Goal: Task Accomplishment & Management: Use online tool/utility

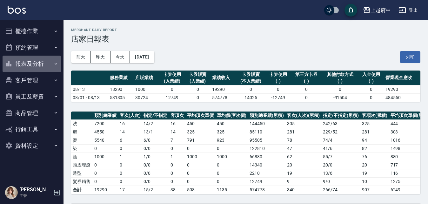
click at [48, 68] on button "報表及分析" at bounding box center [32, 64] width 58 height 17
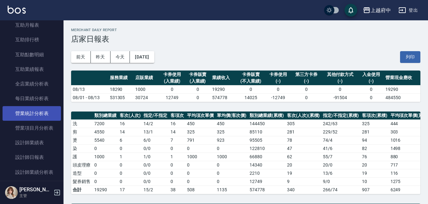
scroll to position [159, 0]
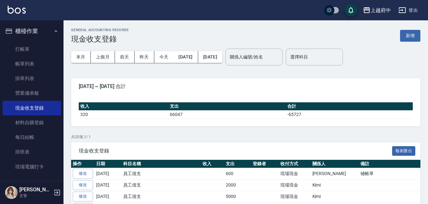
click at [53, 29] on icon "button" at bounding box center [55, 31] width 5 height 5
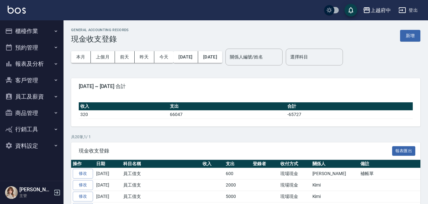
click at [43, 97] on button "員工及薪資" at bounding box center [32, 96] width 58 height 17
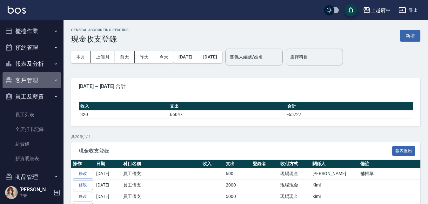
click at [44, 81] on button "客戶管理" at bounding box center [32, 80] width 58 height 17
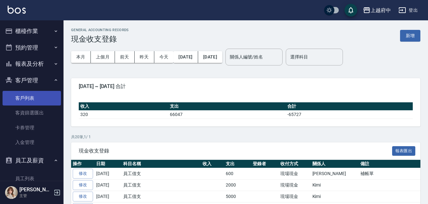
click at [46, 100] on link "客戶列表" at bounding box center [32, 98] width 58 height 15
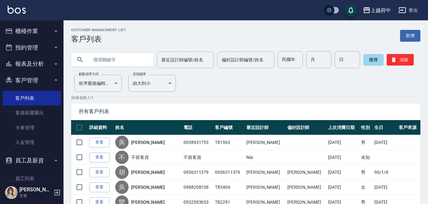
click at [3, 91] on link "客戶列表" at bounding box center [32, 98] width 58 height 15
click at [116, 57] on input "text" at bounding box center [119, 59] width 60 height 17
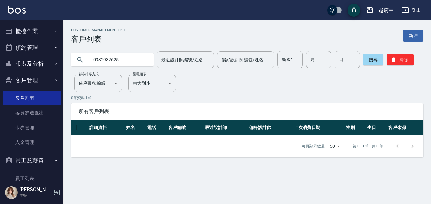
click at [101, 61] on input "0932932625" at bounding box center [119, 59] width 60 height 17
type input "0972932625"
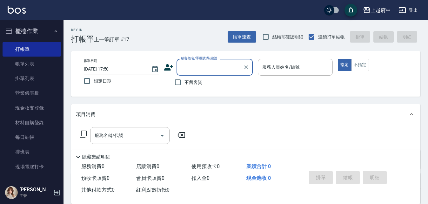
type input "Y"
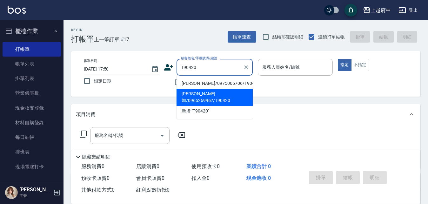
click at [193, 95] on li "王力加/0965269962/T90420" at bounding box center [215, 97] width 76 height 17
type input "王力加/0965269962/T90420"
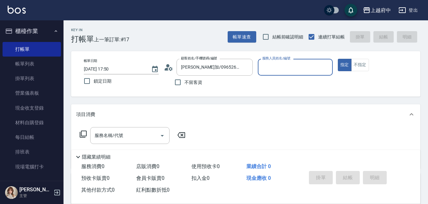
click at [167, 70] on icon at bounding box center [167, 69] width 4 height 3
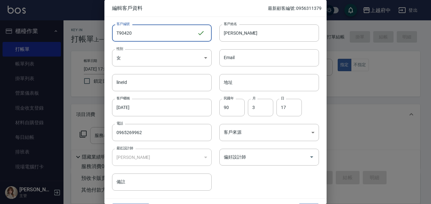
drag, startPoint x: 117, startPoint y: 29, endPoint x: 60, endPoint y: 32, distance: 56.6
click at [64, 32] on div "編輯客戶資料 最新顧客編號: 0956311379 客戶編號 T90420 ​ 客戶編號 客戶姓名 王力加 客戶姓名 性別 女 FEMALE 性別 Email…" at bounding box center [215, 102] width 431 height 204
type input "0"
click at [143, 37] on input "0" at bounding box center [155, 32] width 86 height 17
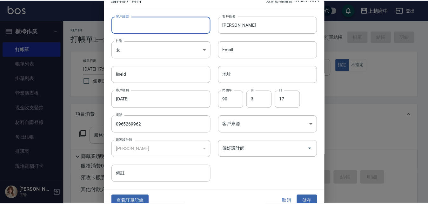
scroll to position [16, 0]
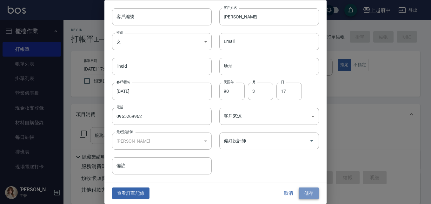
click at [308, 193] on button "儲存" at bounding box center [309, 193] width 20 height 12
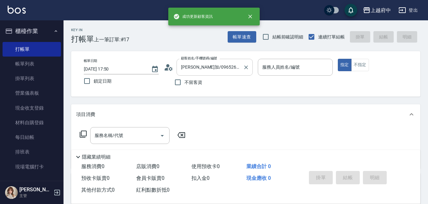
click at [237, 68] on input "王力加/0965269962/T90420" at bounding box center [209, 67] width 61 height 11
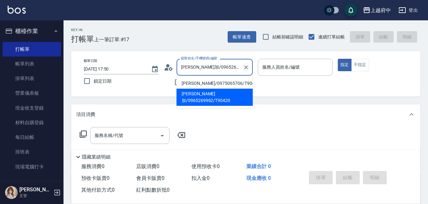
click at [247, 66] on icon "Clear" at bounding box center [246, 67] width 6 height 6
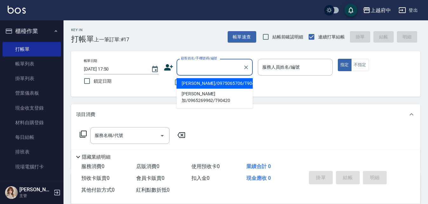
click at [206, 66] on input "顧客姓名/手機號碼/編號" at bounding box center [209, 67] width 61 height 11
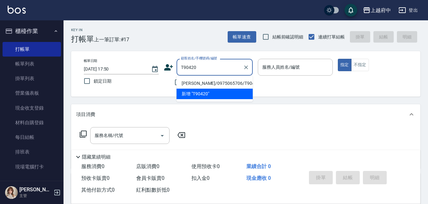
click at [218, 84] on li "王力巧/0975065706/T90420." at bounding box center [215, 83] width 76 height 10
type input "王力巧/0975065706/T90420."
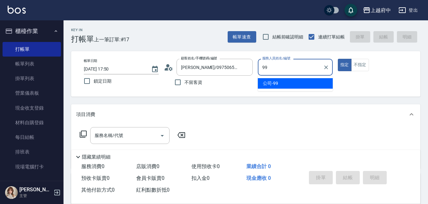
type input "公司-99"
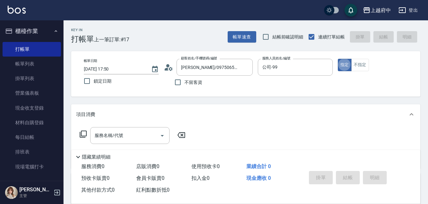
type button "true"
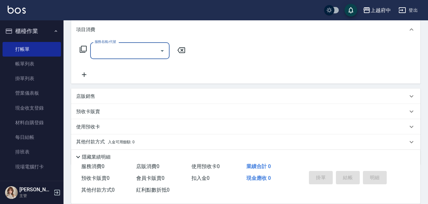
scroll to position [107, 0]
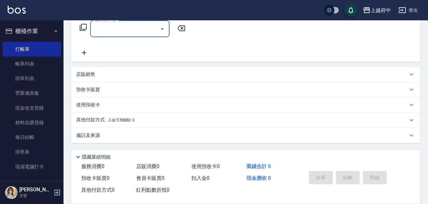
click at [84, 76] on p "店販銷售" at bounding box center [85, 74] width 19 height 7
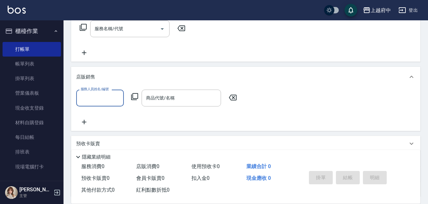
scroll to position [0, 0]
type input "1"
type input "公司-99"
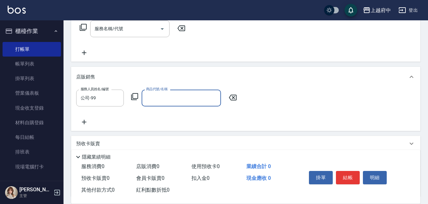
type input "s"
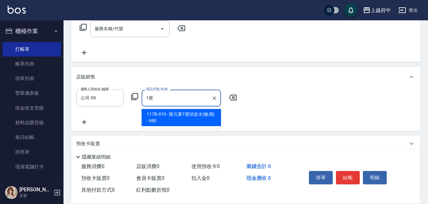
click at [209, 119] on span "117B-010 - 髮元素1號頭皮水(敏感) - 980" at bounding box center [181, 117] width 79 height 17
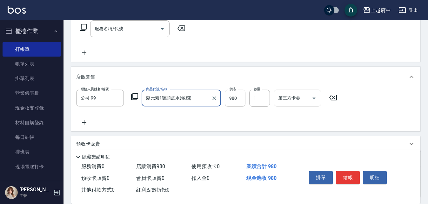
type input "髮元素1號頭皮水(敏感)"
click at [238, 98] on input "980" at bounding box center [235, 98] width 21 height 17
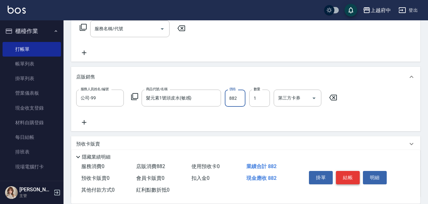
type input "882"
click at [347, 171] on button "結帳" at bounding box center [348, 177] width 24 height 13
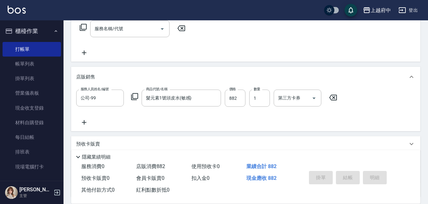
type input "2025/08/13 19:14"
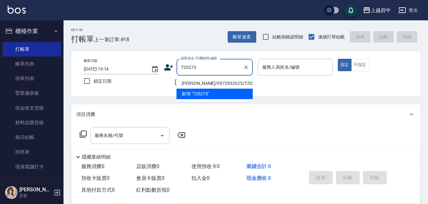
click at [215, 81] on li "巢正修/0972932625/T20273" at bounding box center [215, 83] width 76 height 10
type input "巢正修/0972932625/T20273"
type input "Annie -1"
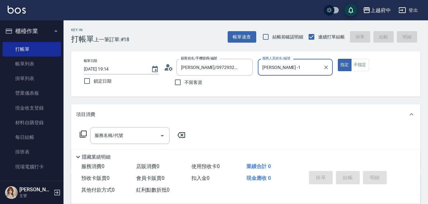
click at [338, 59] on button "指定" at bounding box center [345, 65] width 14 height 12
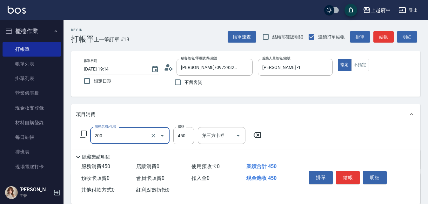
type input "有機洗髮(200)"
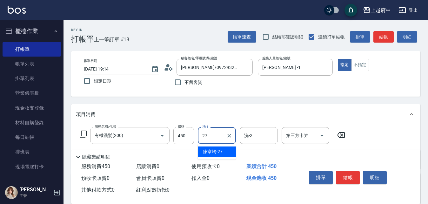
type input "陳韋均-27"
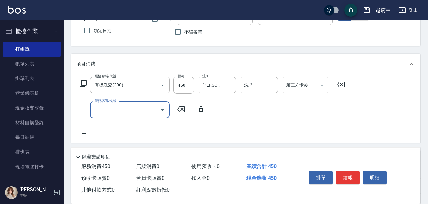
scroll to position [95, 0]
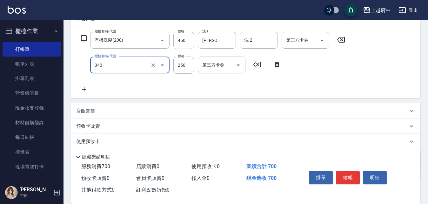
type input "剪髮(340)"
type input "280"
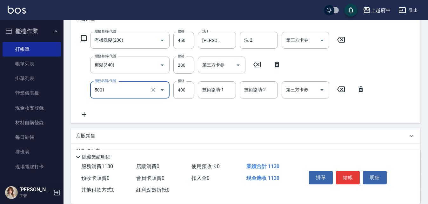
type input "側邊壓貼(5001)"
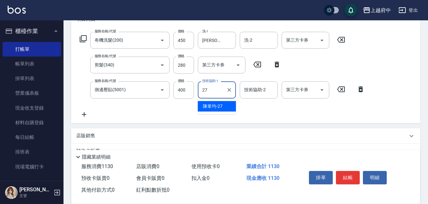
type input "陳韋均-27"
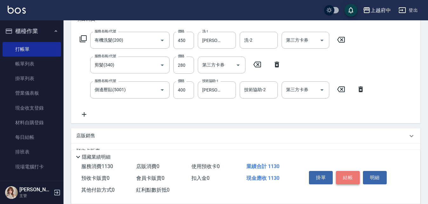
click at [352, 178] on button "結帳" at bounding box center [348, 177] width 24 height 13
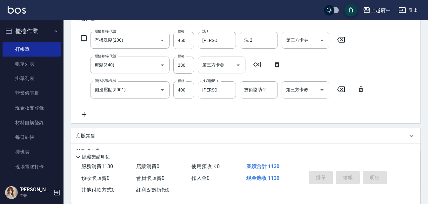
type input "2025/08/13 19:15"
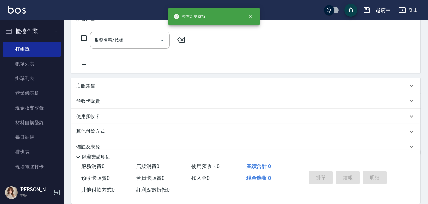
scroll to position [0, 0]
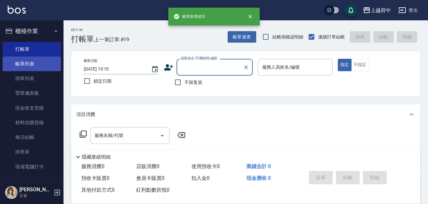
click at [32, 62] on link "帳單列表" at bounding box center [32, 64] width 58 height 15
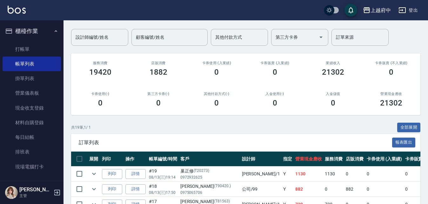
scroll to position [95, 0]
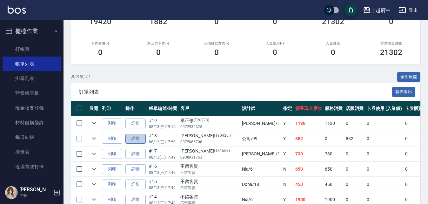
click at [136, 140] on link "詳情" at bounding box center [135, 139] width 20 height 10
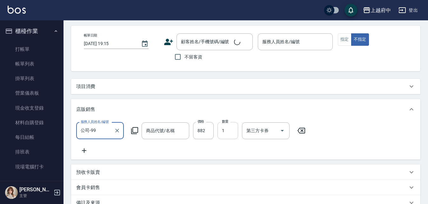
type input "2025/08/13 17:50"
type input "公司-99"
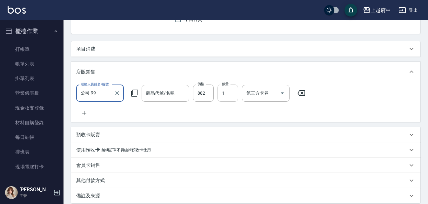
type input "髮元素1號頭皮水(敏感)"
type input "王力巧/0975065706/T90420."
drag, startPoint x: 116, startPoint y: 90, endPoint x: 102, endPoint y: 92, distance: 13.7
click at [116, 90] on icon "Clear" at bounding box center [117, 92] width 6 height 6
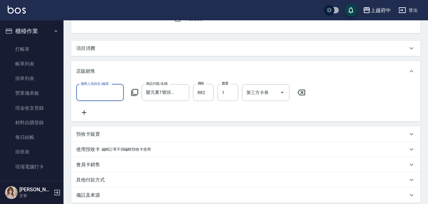
click at [97, 92] on input "服務人員姓名/編號" at bounding box center [100, 92] width 42 height 11
type input "Annie -1"
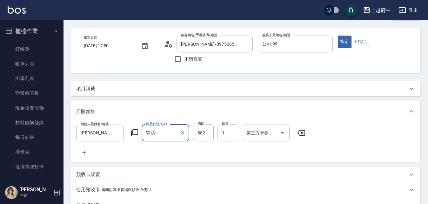
scroll to position [0, 0]
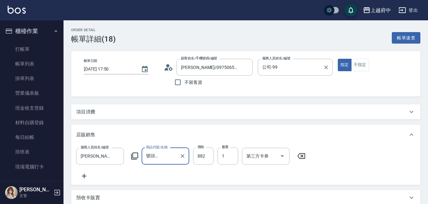
click at [284, 80] on div "服務人員姓名/編號 公司-99 服務人員姓名/編號" at bounding box center [295, 74] width 75 height 30
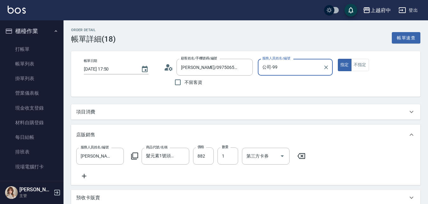
click at [279, 67] on input "公司-99" at bounding box center [291, 67] width 60 height 11
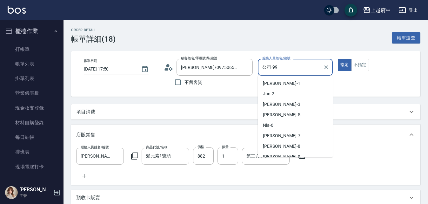
scroll to position [130, 0]
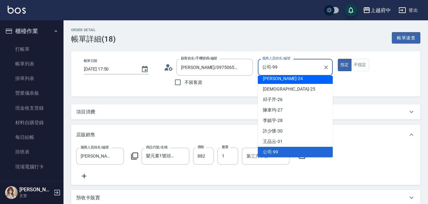
click at [327, 67] on icon "Clear" at bounding box center [326, 67] width 6 height 6
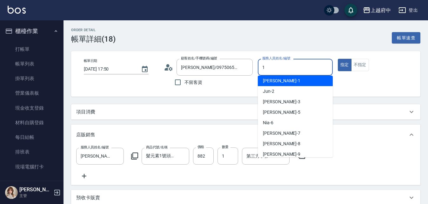
scroll to position [0, 0]
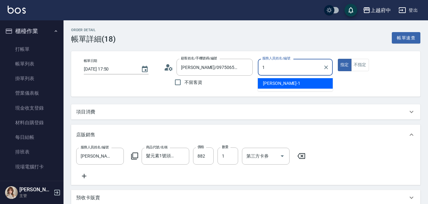
type input "Annie -1"
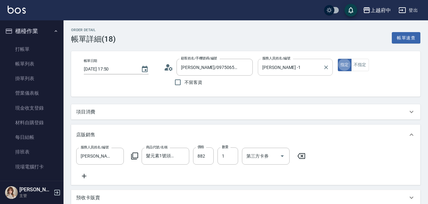
type button "true"
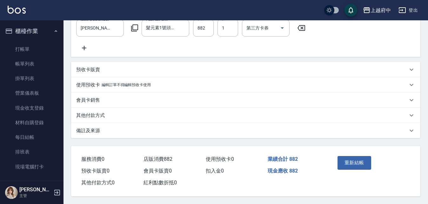
scroll to position [136, 0]
click at [359, 157] on button "重新結帳" at bounding box center [354, 162] width 34 height 13
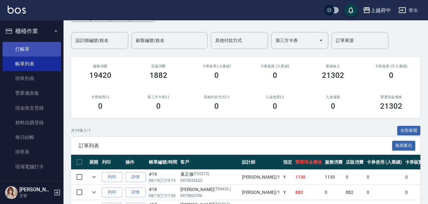
scroll to position [32, 0]
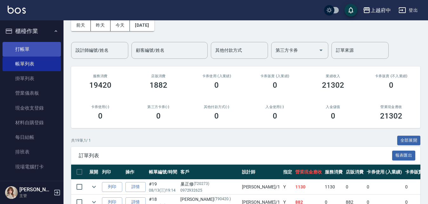
click at [28, 45] on link "打帳單" at bounding box center [32, 49] width 58 height 15
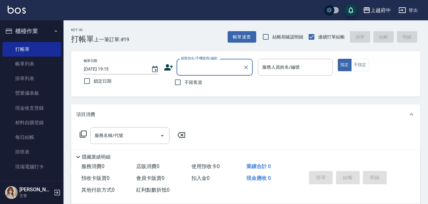
click at [222, 67] on input "顧客姓名/手機號碼/編號" at bounding box center [209, 67] width 61 height 11
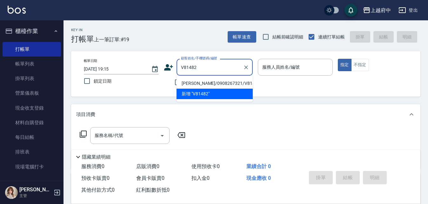
click at [227, 84] on li "張崴智/0908267321/V81482" at bounding box center [215, 83] width 76 height 10
type input "張崴智/0908267321/V81482"
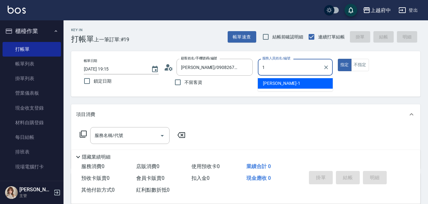
type input "Annie -1"
type button "true"
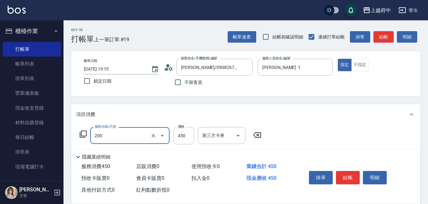
type input "有機洗髮(200)"
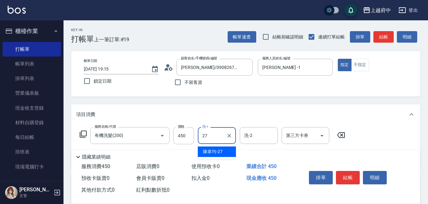
type input "陳韋均-27"
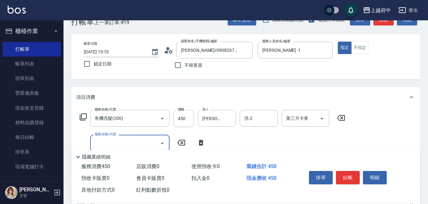
scroll to position [32, 0]
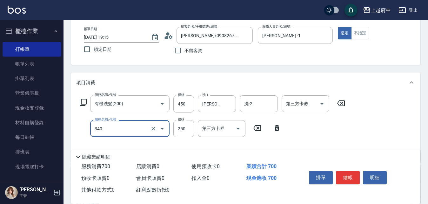
type input "剪髮(340)"
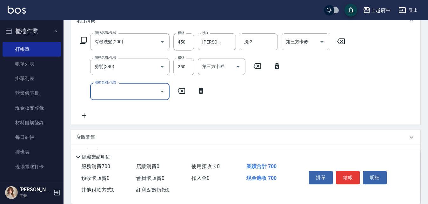
scroll to position [95, 0]
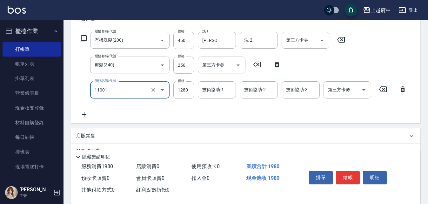
type input "燙髮S(11001)"
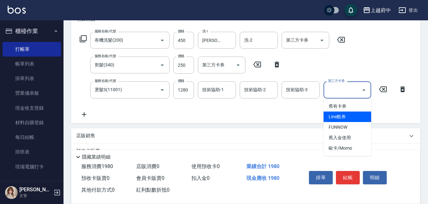
click at [218, 119] on div "服務名稱/代號 有機洗髮(200) 服務名稱/代號 價格 450 價格 洗-1 陳韋均-27 洗-1 洗-2 洗-2 第三方卡券 第三方卡券 服務名稱/代號 …" at bounding box center [245, 76] width 349 height 94
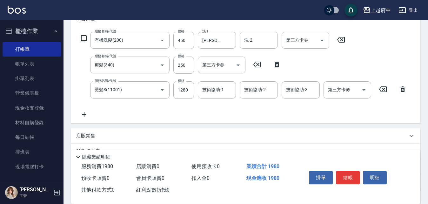
click at [84, 113] on icon at bounding box center [84, 114] width 4 height 4
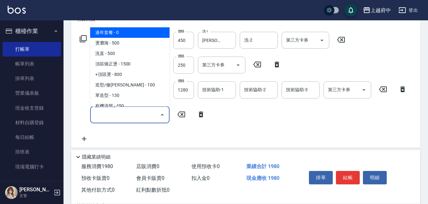
click at [123, 113] on input "服務名稱/代號" at bounding box center [125, 114] width 64 height 11
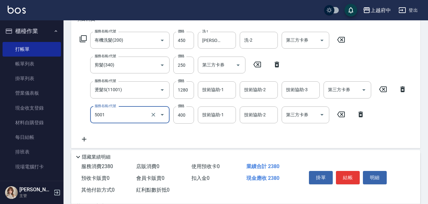
type input "側邊壓貼(5001)"
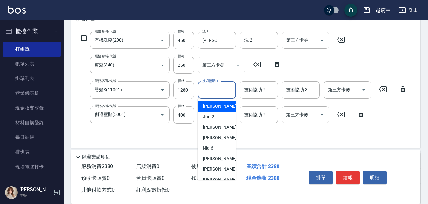
click at [219, 87] on input "技術協助-1" at bounding box center [217, 89] width 32 height 11
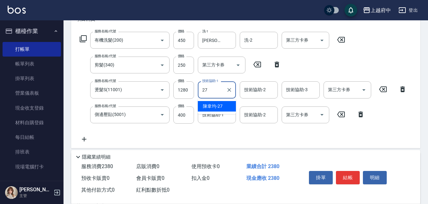
type input "陳韋均-27"
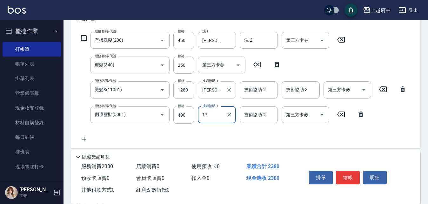
type input "1"
type input "陳韋均-27"
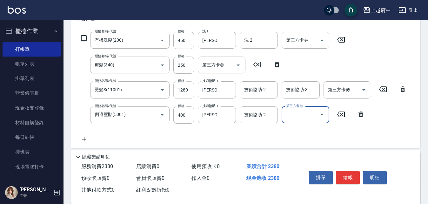
click at [193, 96] on input "1280" at bounding box center [183, 89] width 21 height 17
click at [190, 91] on input "1280" at bounding box center [183, 89] width 21 height 17
type input "1770"
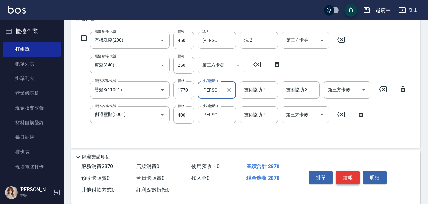
click at [346, 176] on button "結帳" at bounding box center [348, 177] width 24 height 13
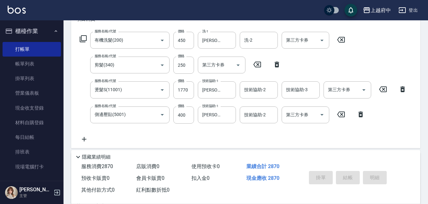
type input "2025/08/13 19:17"
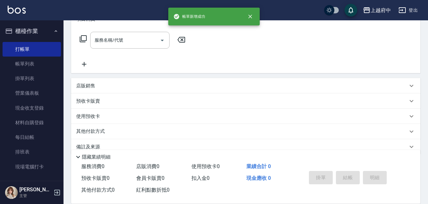
scroll to position [0, 0]
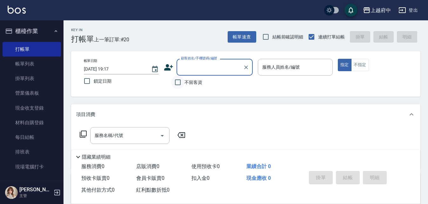
click at [184, 82] on input "不留客資" at bounding box center [177, 82] width 13 height 13
checkbox input "true"
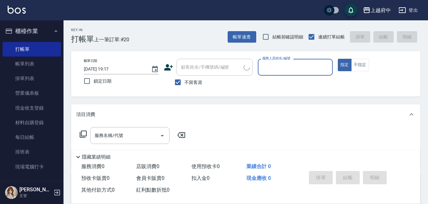
click at [263, 76] on div "服務人員姓名/編號" at bounding box center [295, 67] width 75 height 17
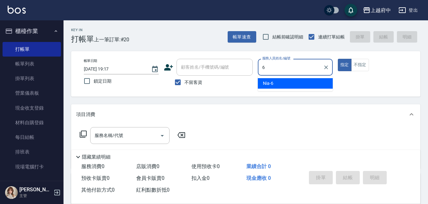
type input "Nia-6"
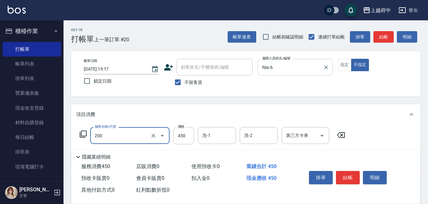
type input "有機洗髮(200)"
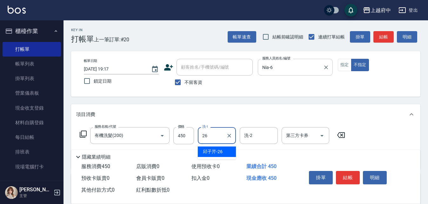
type input "邱子芹-26"
type input "造型/修劉海(100)"
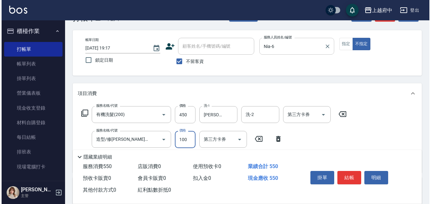
scroll to position [32, 0]
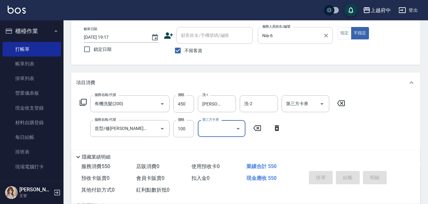
type input "2025/08/13 19:57"
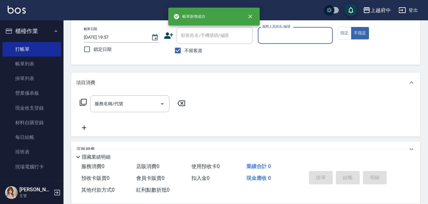
click at [278, 38] on input "服務人員姓名/編號" at bounding box center [295, 35] width 69 height 11
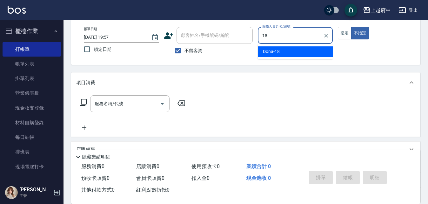
type input "Dona-18"
type button "false"
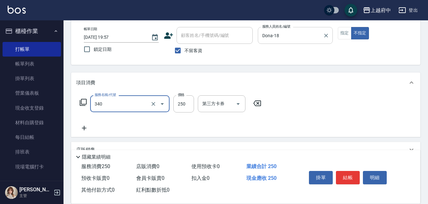
type input "剪髮(340)"
type input "450"
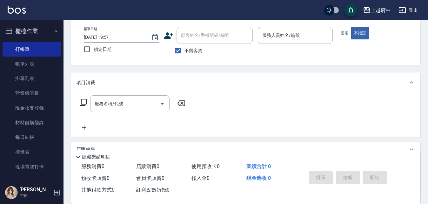
click at [171, 35] on icon at bounding box center [168, 35] width 9 height 6
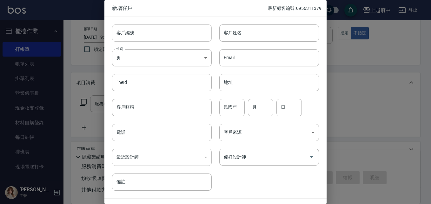
click at [169, 35] on input "客戶編號" at bounding box center [162, 32] width 100 height 17
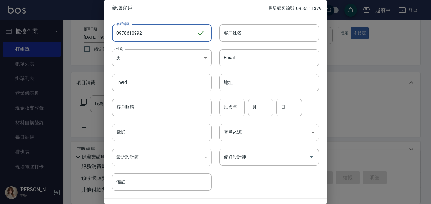
drag, startPoint x: 170, startPoint y: 32, endPoint x: 26, endPoint y: 30, distance: 144.5
click at [35, 30] on div "新增客戶 最新顧客編號: 0956311379 客戶編號 0978610992 ​ 客戶編號 客戶姓名 客戶姓名 性別 男 MALE 性別 Email Ema…" at bounding box center [215, 102] width 431 height 204
type input "0978610992"
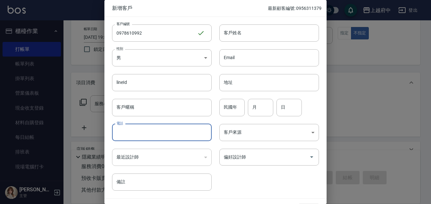
click at [137, 137] on input "電話" at bounding box center [162, 132] width 100 height 17
paste input "0978610992"
type input "0978610992"
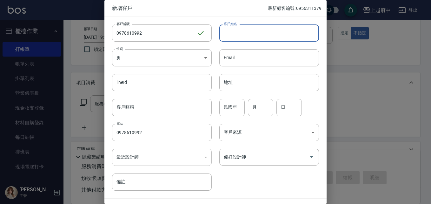
click at [255, 34] on input "客戶姓名" at bounding box center [269, 32] width 100 height 17
type input "洪穎蕙"
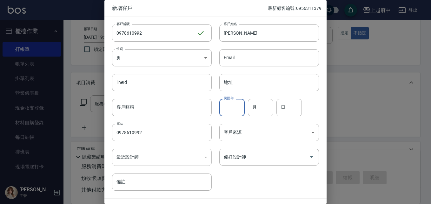
click at [237, 103] on input "民國年" at bounding box center [231, 107] width 25 height 17
type input "4"
type input "94"
type input "05"
type input "17"
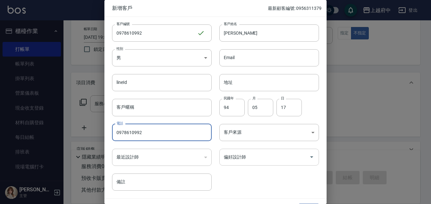
click at [242, 160] on input "偏好設計師" at bounding box center [264, 156] width 84 height 11
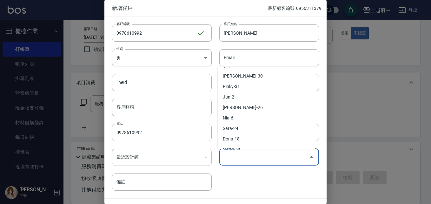
scroll to position [6, 0]
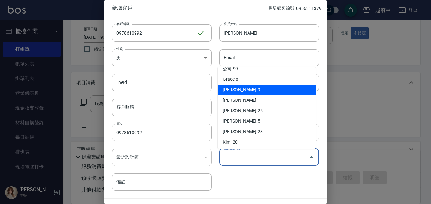
click at [251, 90] on li "David-9" at bounding box center [267, 89] width 98 height 10
type input "David"
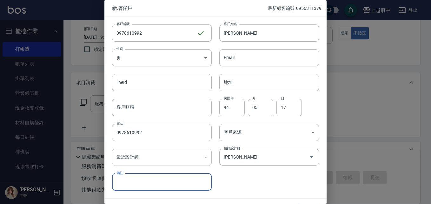
click at [283, 180] on div "客戶編號 0978610992 ​ 客戶編號 客戶姓名 洪穎蕙 客戶姓名 性別 男 MALE 性別 Email Email lineId lineId 地址 …" at bounding box center [211, 104] width 215 height 174
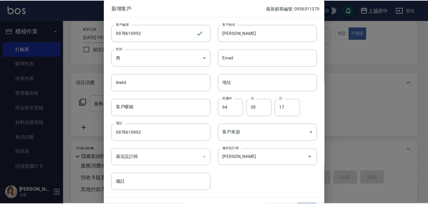
scroll to position [16, 0]
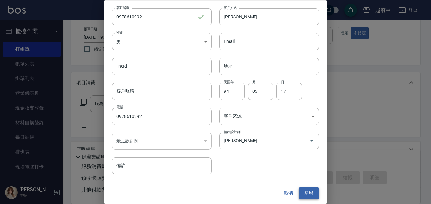
click at [311, 192] on button "新增" at bounding box center [309, 193] width 20 height 12
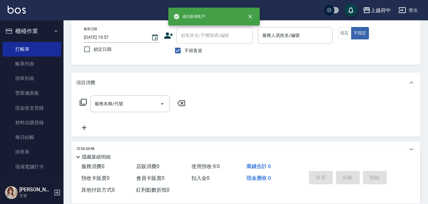
click at [192, 52] on span "不留客資" at bounding box center [193, 50] width 18 height 7
click at [184, 52] on input "不留客資" at bounding box center [177, 50] width 13 height 13
checkbox input "false"
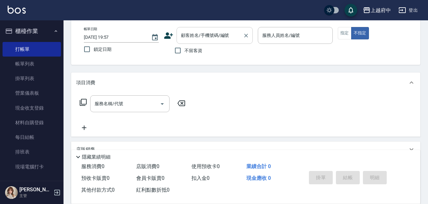
click at [208, 38] on input "顧客姓名/手機號碼/編號" at bounding box center [209, 35] width 61 height 11
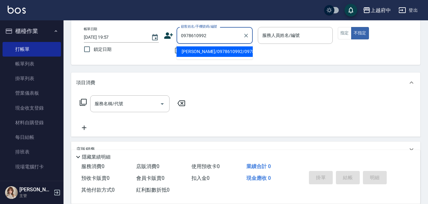
type input "洪穎蕙/0978610992/0978610992"
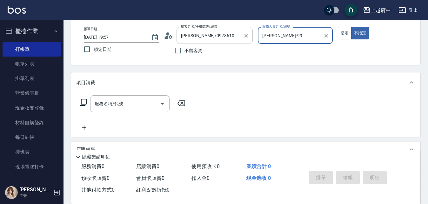
type input "David-9"
click at [351, 27] on button "不指定" at bounding box center [360, 33] width 18 height 12
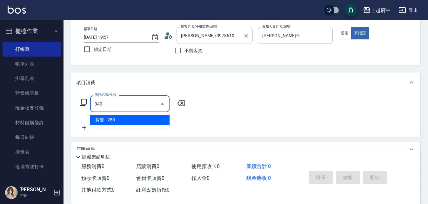
type input "剪髮(340)"
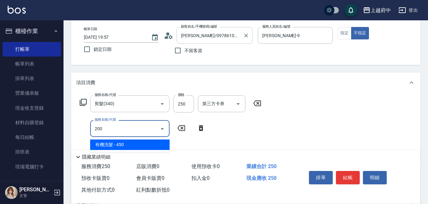
type input "有機洗髮(200)"
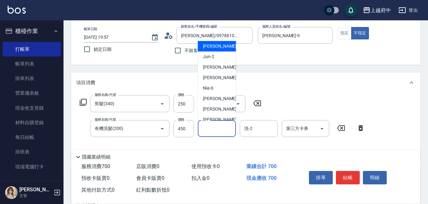
click at [222, 132] on input "洗-1" at bounding box center [217, 128] width 32 height 11
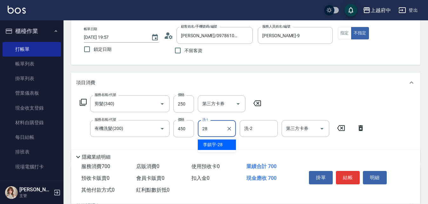
type input "李鎮宇-28"
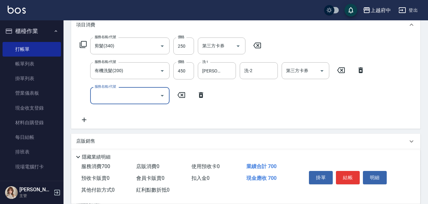
scroll to position [95, 0]
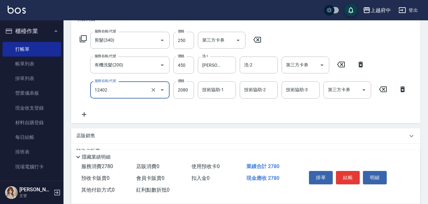
type input "染髮M(12402)"
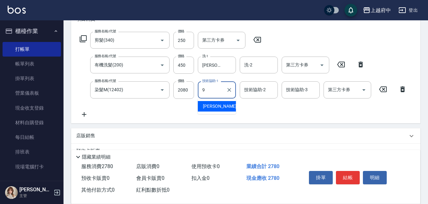
type input "David-9"
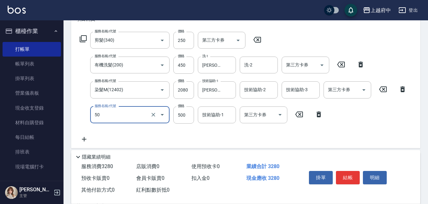
type input "燙瀏海(50)"
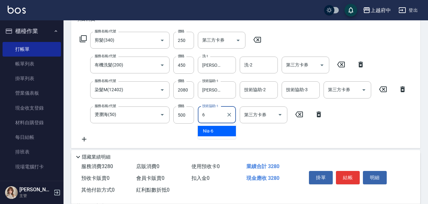
type input "Nia-6"
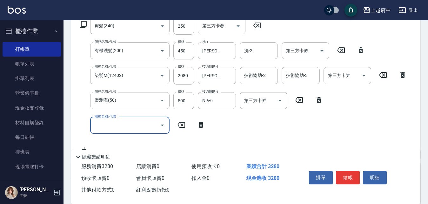
scroll to position [206, 0]
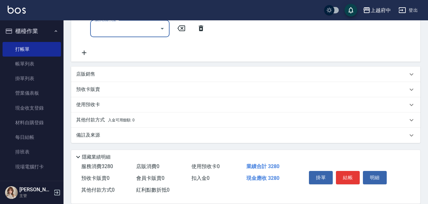
click at [112, 75] on div "店販銷售" at bounding box center [241, 74] width 331 height 7
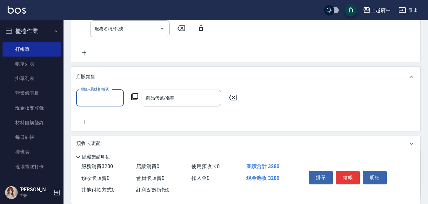
scroll to position [0, 0]
type input "David-9"
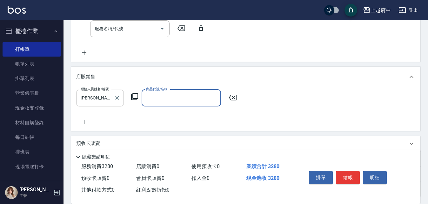
type input "ㄋ"
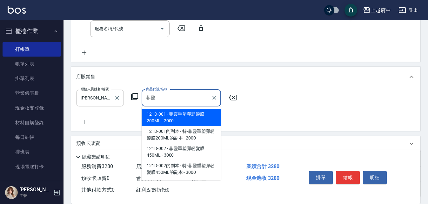
type input "菲靈重塑彈韌髮膜200ML"
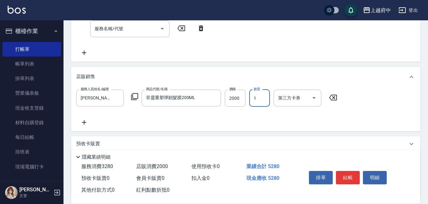
scroll to position [111, 0]
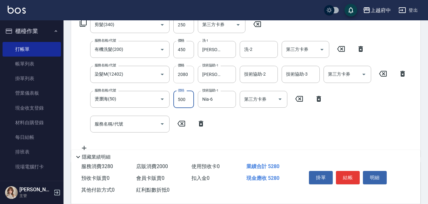
click at [187, 73] on input "2080" at bounding box center [183, 74] width 21 height 17
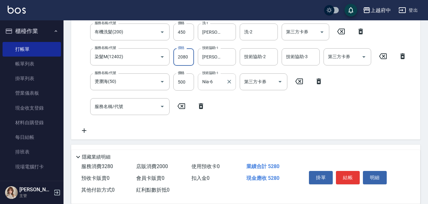
scroll to position [143, 0]
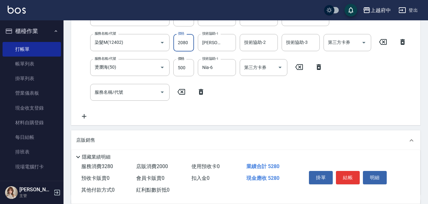
click at [242, 85] on div "服務名稱/代號 剪髮(340) 服務名稱/代號 價格 250 價格 第三方卡券 第三方卡券 服務名稱/代號 有機洗髮(200) 服務名稱/代號 價格 450 …" at bounding box center [243, 52] width 334 height 136
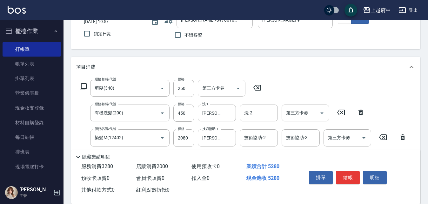
scroll to position [111, 0]
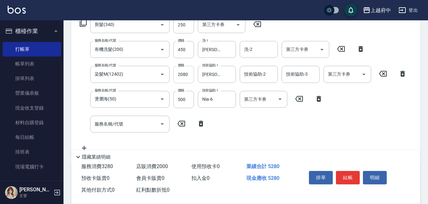
click at [191, 73] on input "2080" at bounding box center [183, 74] width 21 height 17
type input "1380"
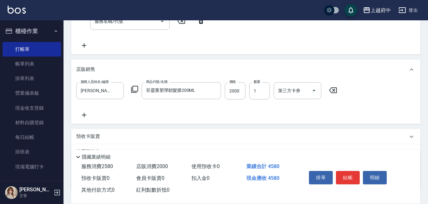
scroll to position [197, 0]
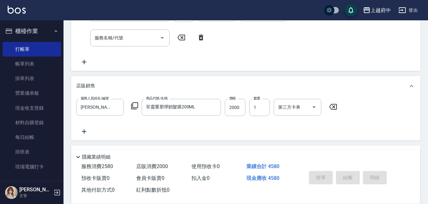
type input "2025/08/13 20:00"
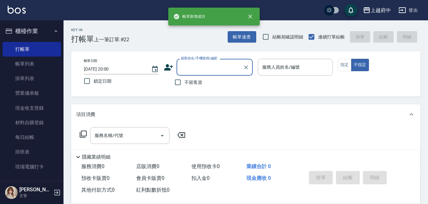
scroll to position [0, 0]
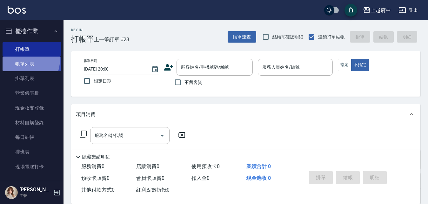
click at [22, 59] on link "帳單列表" at bounding box center [32, 64] width 58 height 15
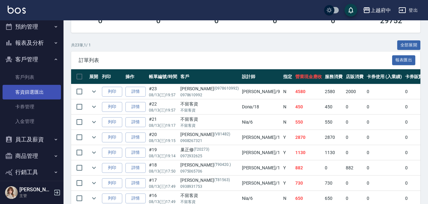
scroll to position [159, 0]
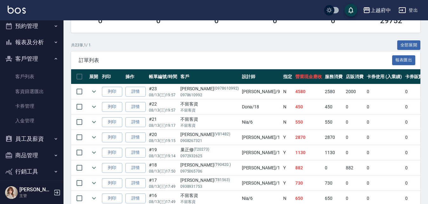
click at [41, 45] on button "報表及分析" at bounding box center [32, 42] width 58 height 17
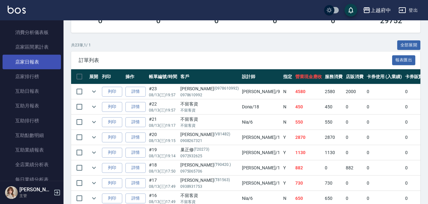
scroll to position [190, 0]
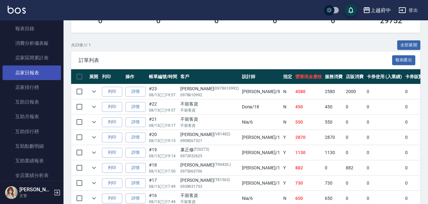
click at [37, 75] on link "店家日報表" at bounding box center [32, 72] width 58 height 15
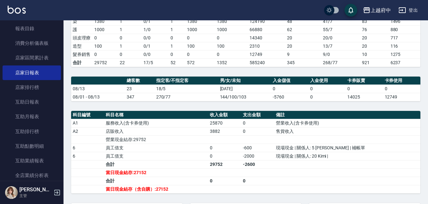
scroll to position [221, 0]
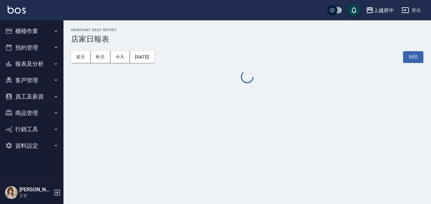
click at [38, 64] on button "報表及分析" at bounding box center [32, 64] width 58 height 17
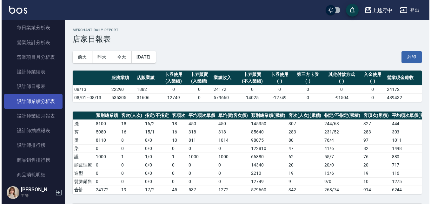
scroll to position [222, 0]
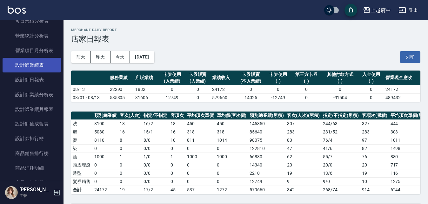
click at [32, 67] on link "設計師業績表" at bounding box center [32, 65] width 58 height 15
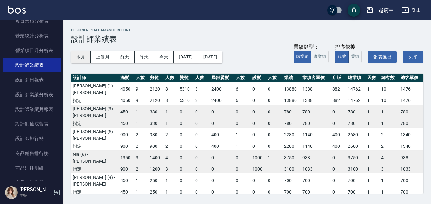
click at [82, 60] on button "本月" at bounding box center [81, 57] width 20 height 12
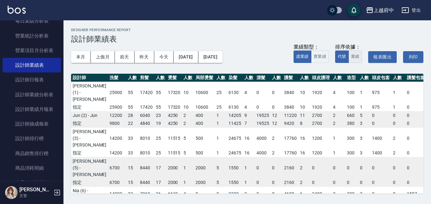
click at [352, 55] on button "業績" at bounding box center [356, 56] width 14 height 12
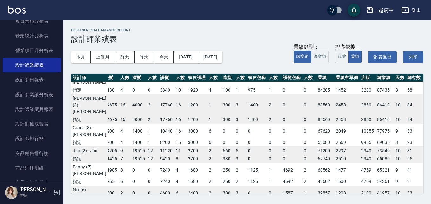
scroll to position [32, 124]
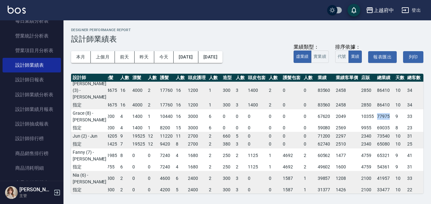
drag, startPoint x: 356, startPoint y: 120, endPoint x: 369, endPoint y: 120, distance: 13.3
click at [376, 120] on td "77975" at bounding box center [385, 116] width 18 height 15
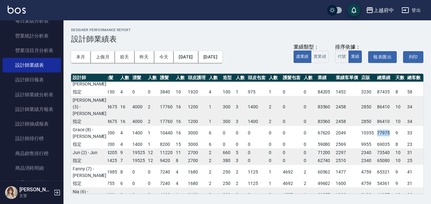
scroll to position [0, 124]
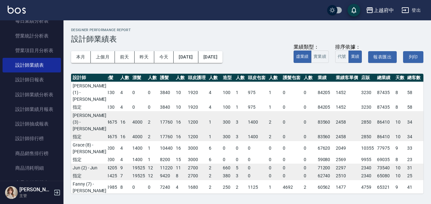
click at [268, 41] on h3 "設計師業績表" at bounding box center [247, 39] width 352 height 9
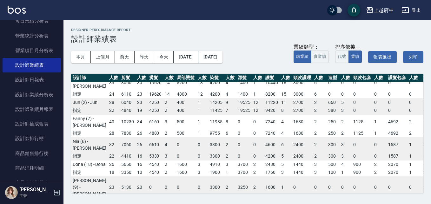
scroll to position [0, 19]
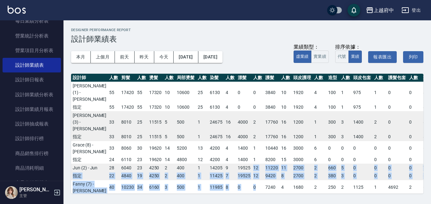
drag, startPoint x: 230, startPoint y: 186, endPoint x: 237, endPoint y: 187, distance: 6.4
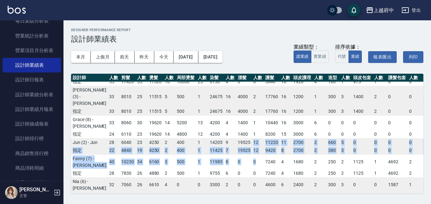
click at [252, 169] on td "0" at bounding box center [258, 161] width 12 height 15
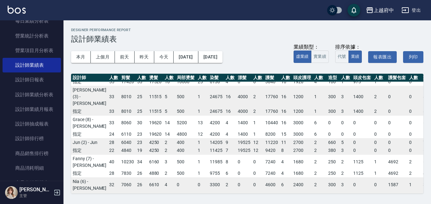
click at [264, 50] on div "本月 上個月 前天 昨天 今天 2025/08/01 2025/08/31 業績類型： 虛業績 實業績 排序依據： 代號 業績 報表匯出 列印" at bounding box center [247, 56] width 352 height 27
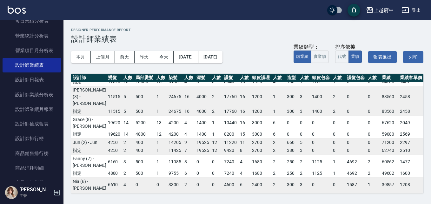
scroll to position [25, 124]
